Goal: Check status

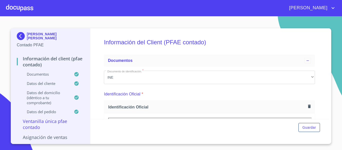
scroll to position [54, 0]
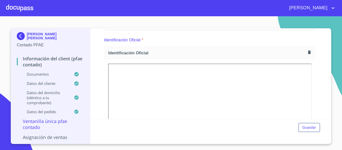
click at [163, 37] on div "Identificación Oficial *" at bounding box center [209, 40] width 211 height 12
click at [20, 36] on img at bounding box center [22, 36] width 10 height 8
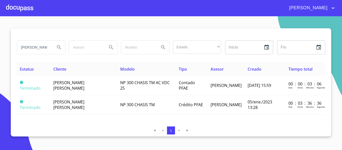
click at [45, 47] on input "[PERSON_NAME]" at bounding box center [34, 48] width 34 height 14
type input "j"
type input "[PERSON_NAME]"
click at [58, 47] on icon "Search" at bounding box center [59, 47] width 6 height 6
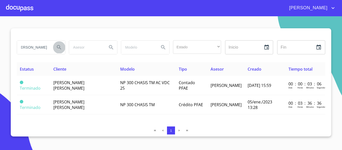
scroll to position [0, 0]
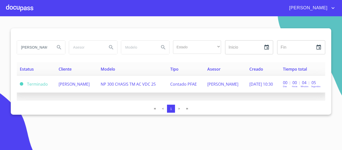
click at [112, 87] on td "NP 300 CHASIS TM AC VDC 25" at bounding box center [133, 84] width 70 height 17
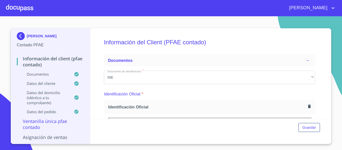
scroll to position [100, 0]
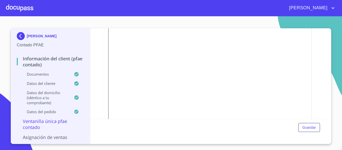
click at [20, 34] on img at bounding box center [22, 36] width 10 height 8
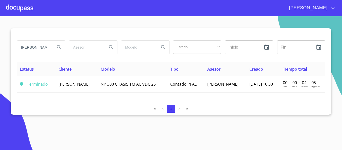
click at [42, 44] on input "[PERSON_NAME]" at bounding box center [34, 48] width 34 height 14
type input "E"
type input "[PERSON_NAME]"
click at [57, 51] on button "Search" at bounding box center [59, 47] width 12 height 12
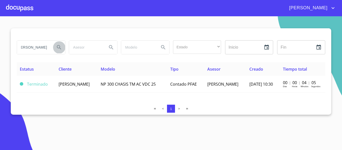
scroll to position [0, 0]
